Goal: Task Accomplishment & Management: Use online tool/utility

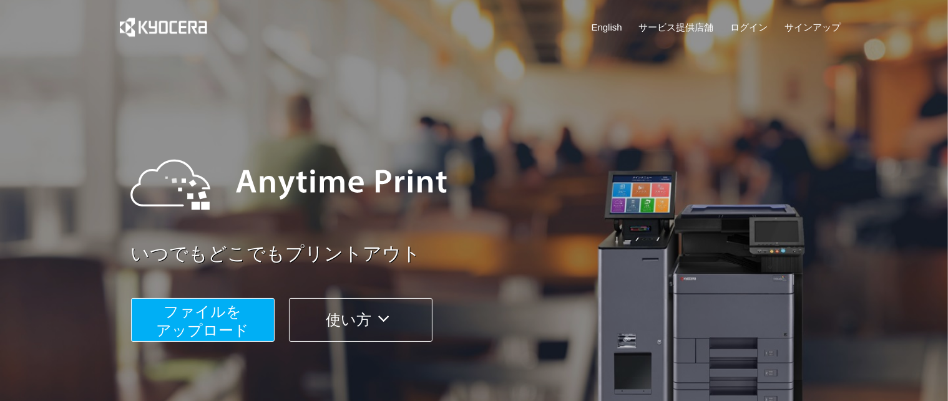
click at [182, 329] on span "ファイルを ​​アップロード" at bounding box center [202, 321] width 93 height 36
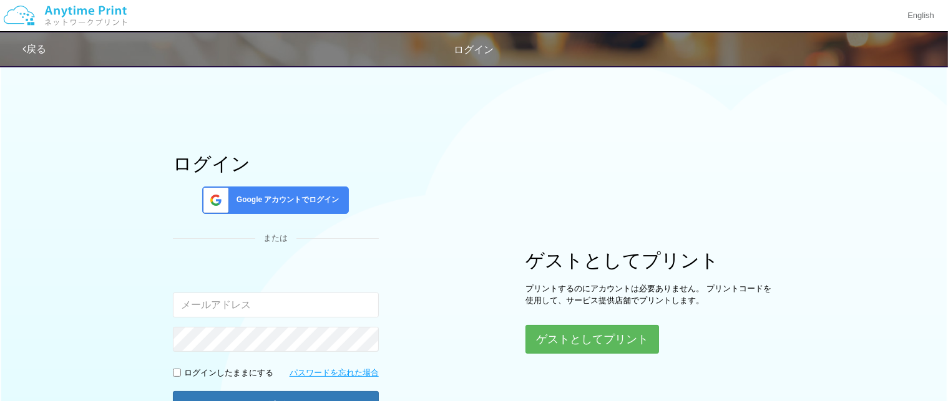
click at [271, 197] on span "Google アカウントでログイン" at bounding box center [285, 200] width 108 height 11
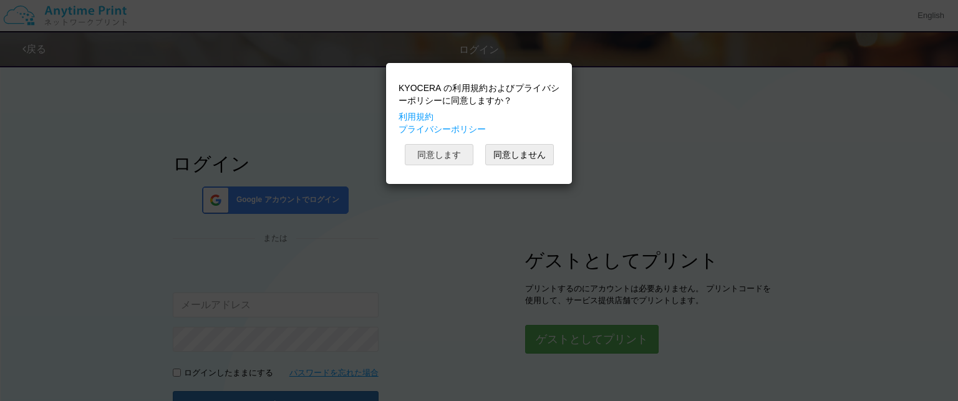
click at [437, 152] on button "同意します" at bounding box center [439, 154] width 69 height 21
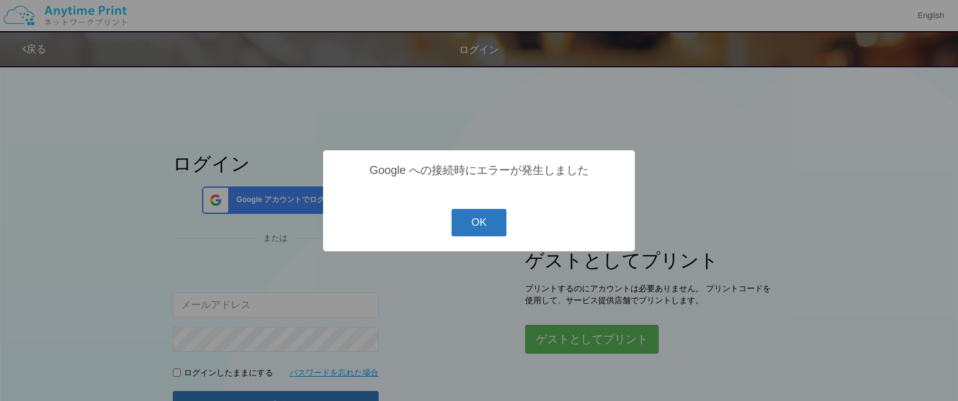
click at [494, 220] on button "OK" at bounding box center [480, 222] width 56 height 27
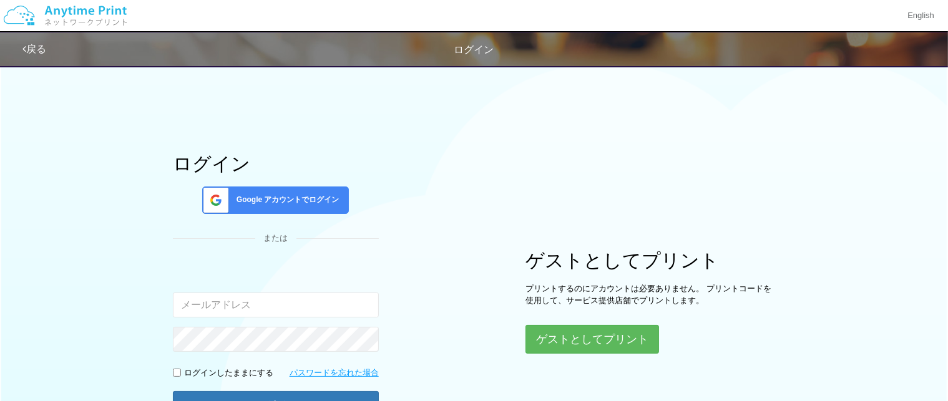
click at [343, 208] on div "Google アカウントでログイン" at bounding box center [275, 200] width 147 height 27
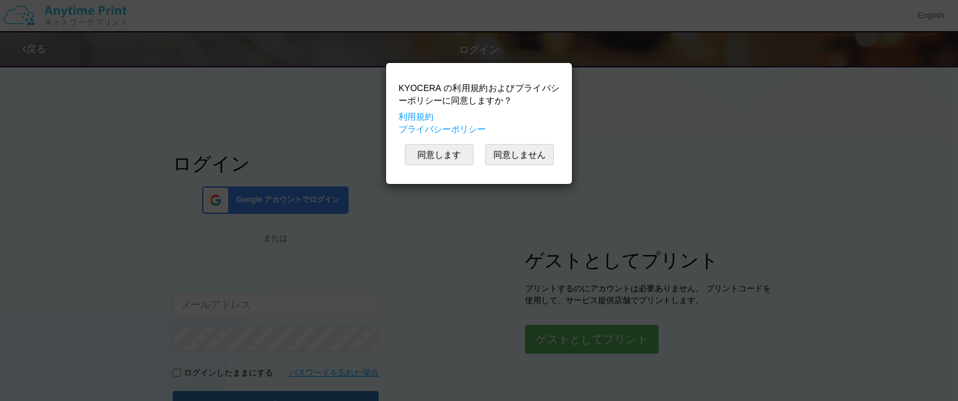
click at [414, 167] on div "KYOCERA の利用規約およびプライバシーポリシーに同意しますか？ 利用規約 プライバシーポリシー 同意します 同意しません" at bounding box center [478, 123] width 173 height 109
click at [417, 162] on button "同意します" at bounding box center [439, 154] width 69 height 21
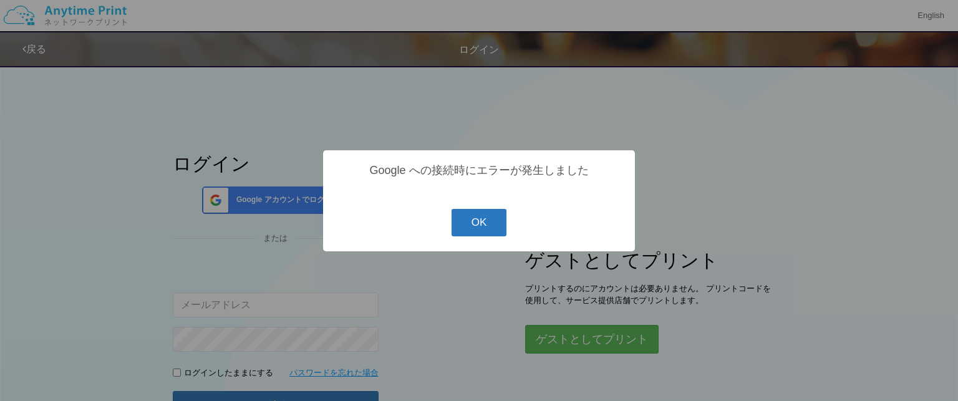
click at [470, 215] on button "OK" at bounding box center [480, 222] width 56 height 27
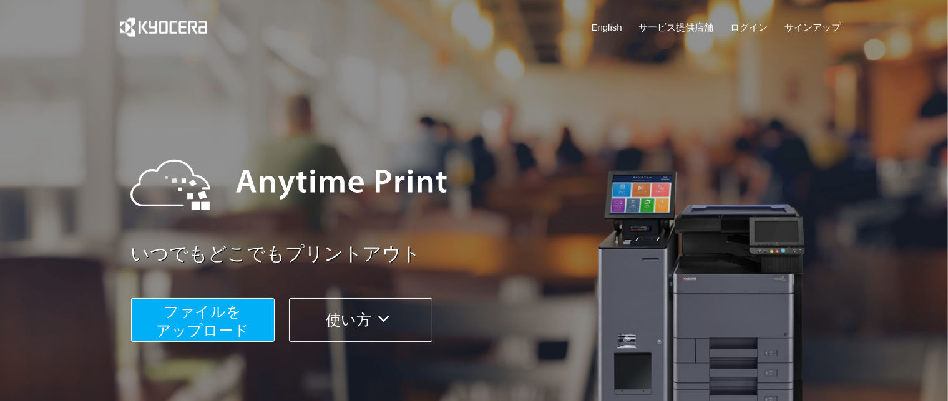
click at [221, 333] on span "ファイルを ​​アップロード" at bounding box center [202, 321] width 93 height 36
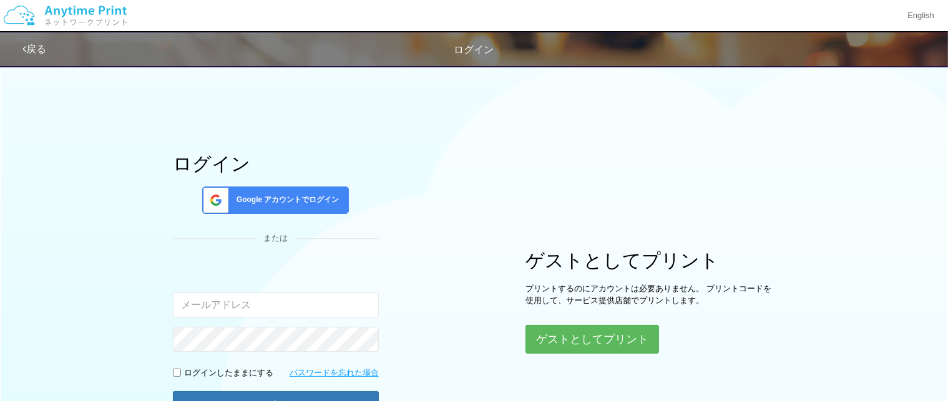
click at [339, 201] on span "Google アカウントでログイン" at bounding box center [285, 200] width 108 height 11
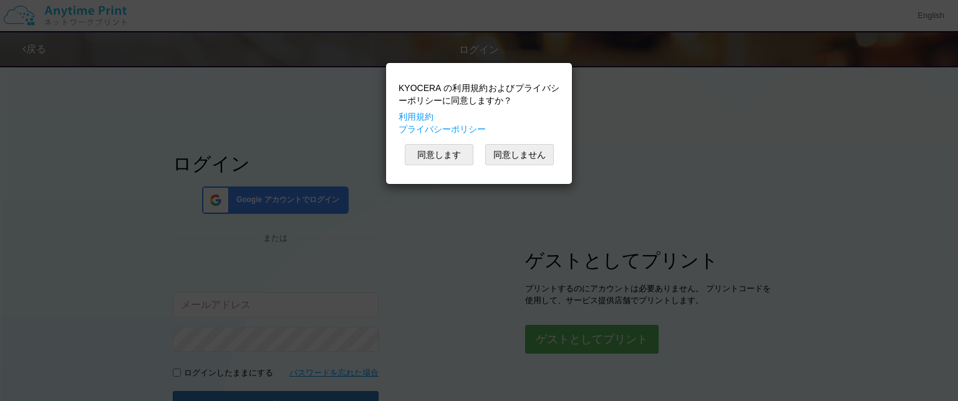
click at [447, 144] on div "同意します 同意しません" at bounding box center [479, 154] width 161 height 21
click at [445, 155] on button "同意します" at bounding box center [439, 154] width 69 height 21
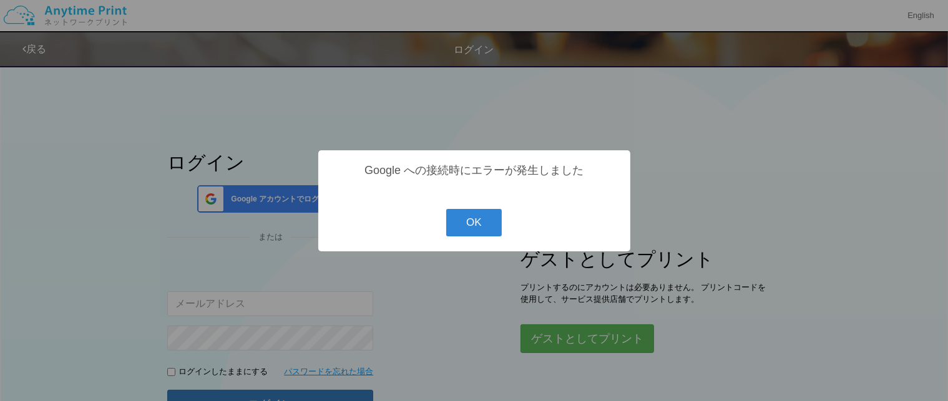
scroll to position [62, 0]
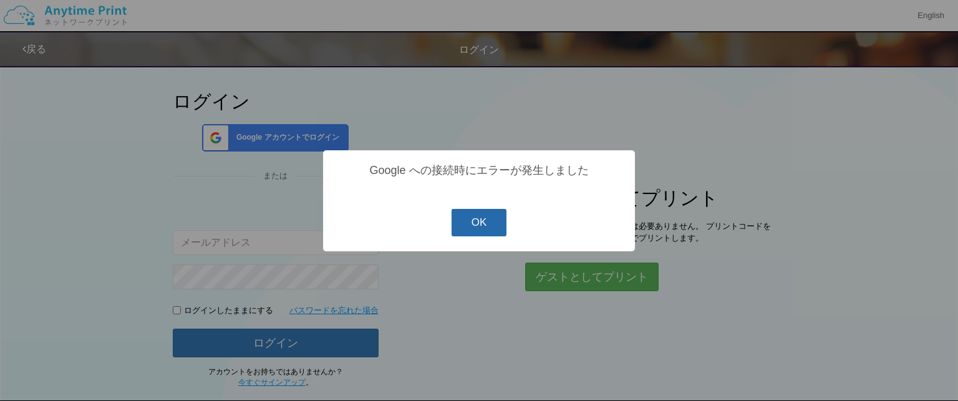
click at [467, 227] on button "OK" at bounding box center [480, 222] width 56 height 27
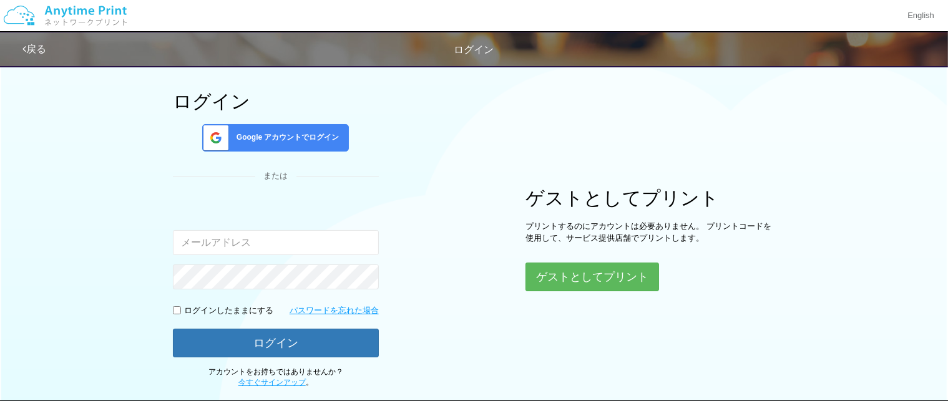
click at [291, 140] on span "Google アカウントでログイン" at bounding box center [285, 137] width 108 height 11
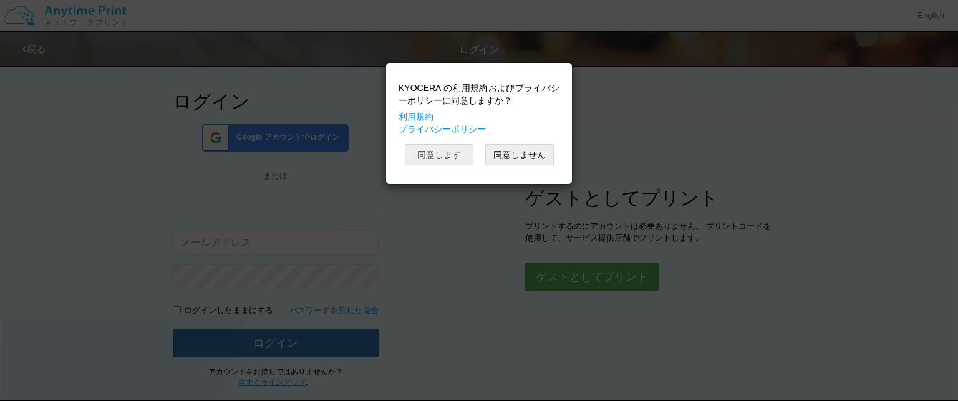
click at [436, 157] on button "同意します" at bounding box center [439, 154] width 69 height 21
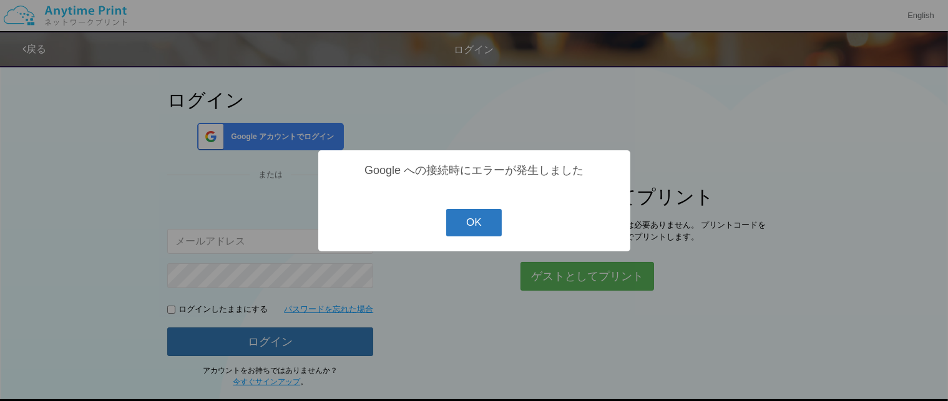
scroll to position [64, 0]
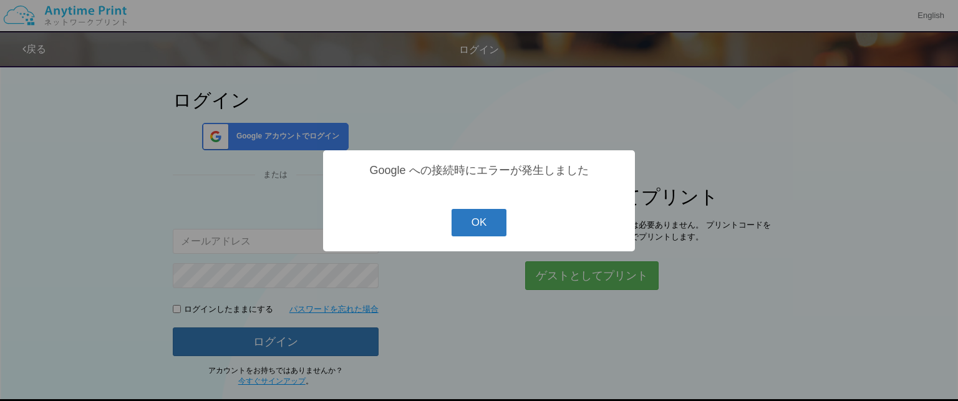
click at [475, 220] on button "OK" at bounding box center [480, 222] width 56 height 27
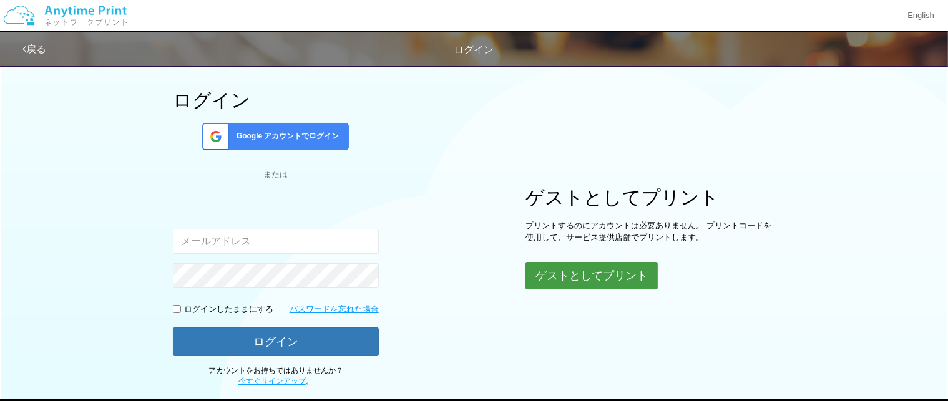
click at [544, 262] on button "ゲストとしてプリント" at bounding box center [591, 275] width 132 height 27
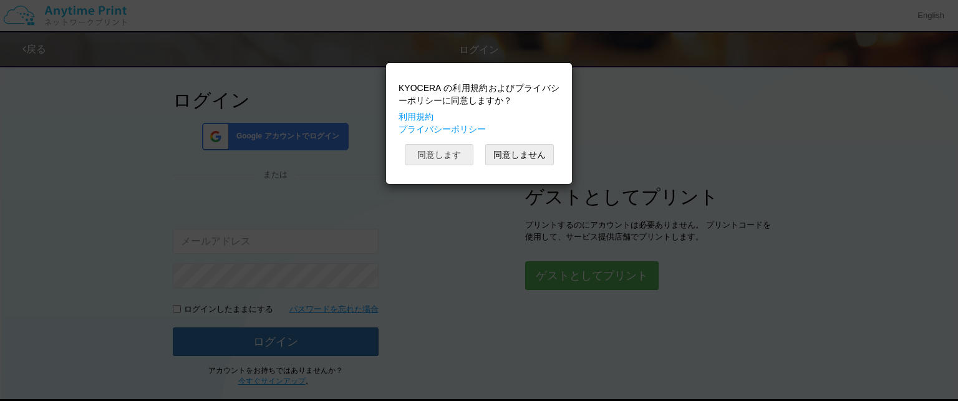
click at [431, 151] on button "同意します" at bounding box center [439, 154] width 69 height 21
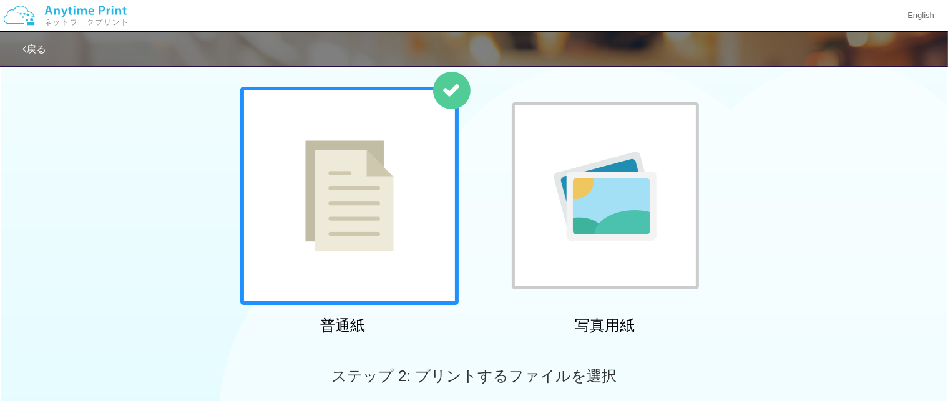
scroll to position [374, 0]
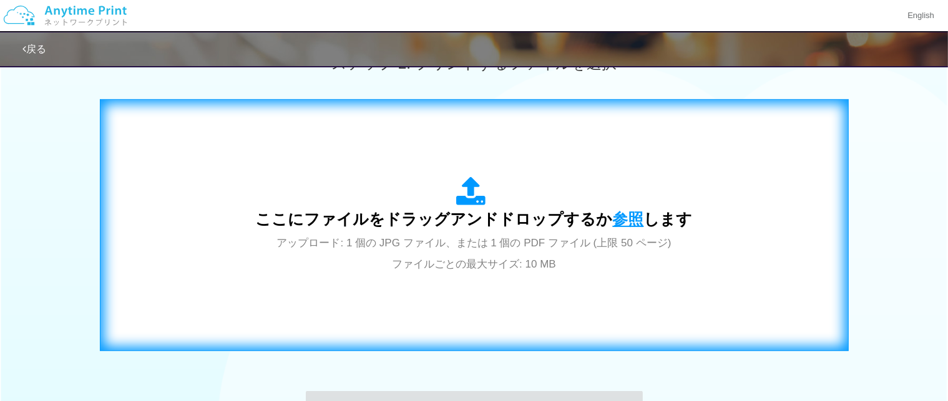
click at [613, 215] on span "参照" at bounding box center [628, 218] width 31 height 17
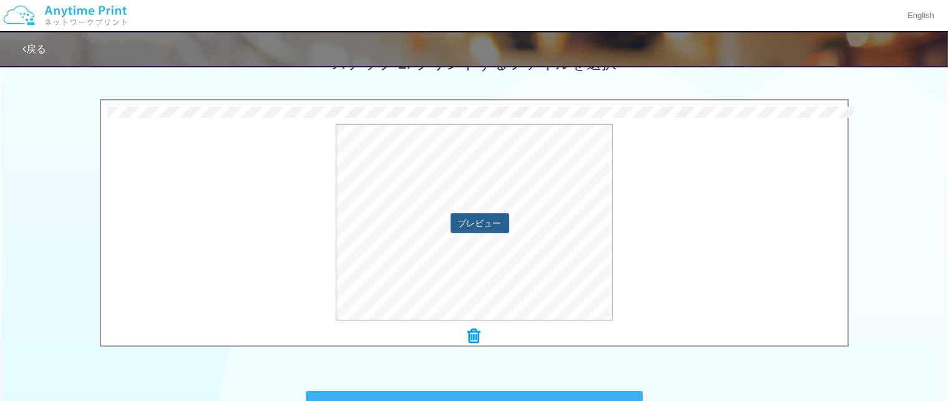
click at [497, 229] on button "プレビュー" at bounding box center [479, 223] width 59 height 20
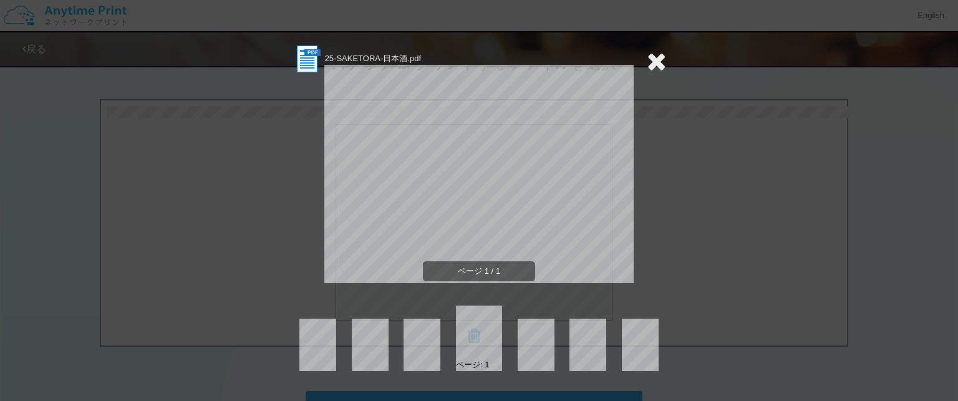
click at [669, 61] on div "25-SAKETORA-日本酒.pdf ページ 1 / 1 ページ: 1" at bounding box center [479, 200] width 958 height 401
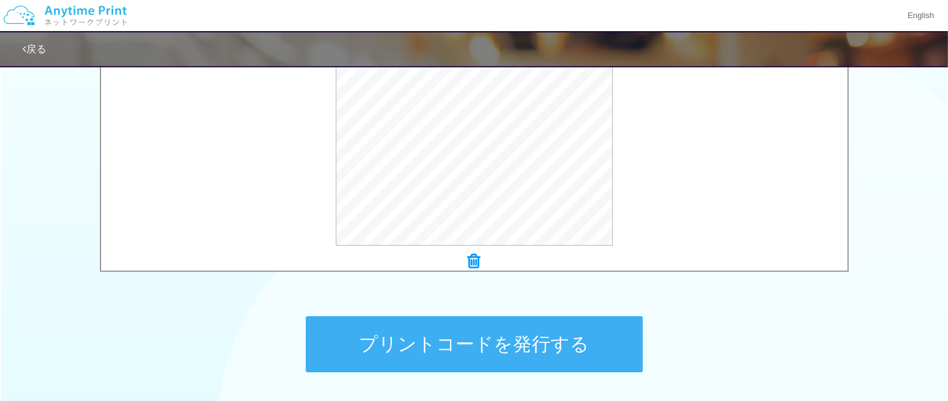
scroll to position [547, 0]
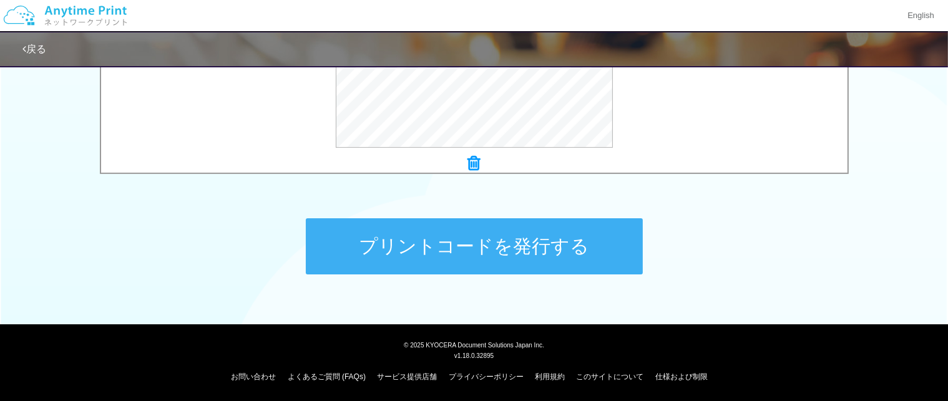
click at [563, 268] on button "プリントコードを発行する" at bounding box center [474, 246] width 337 height 56
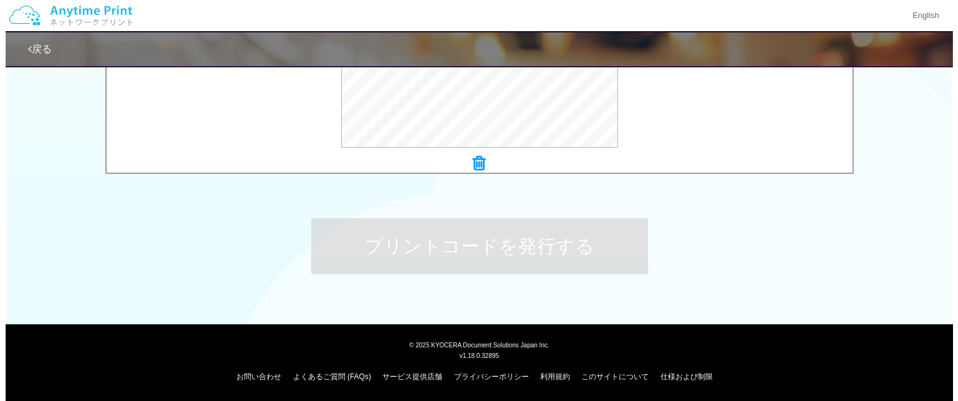
scroll to position [0, 0]
